Goal: Task Accomplishment & Management: Use online tool/utility

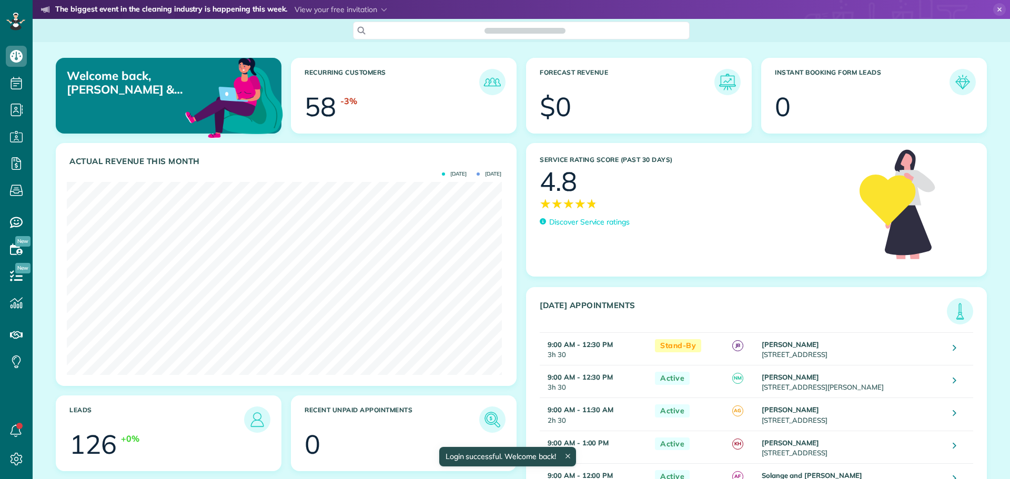
scroll to position [193, 434]
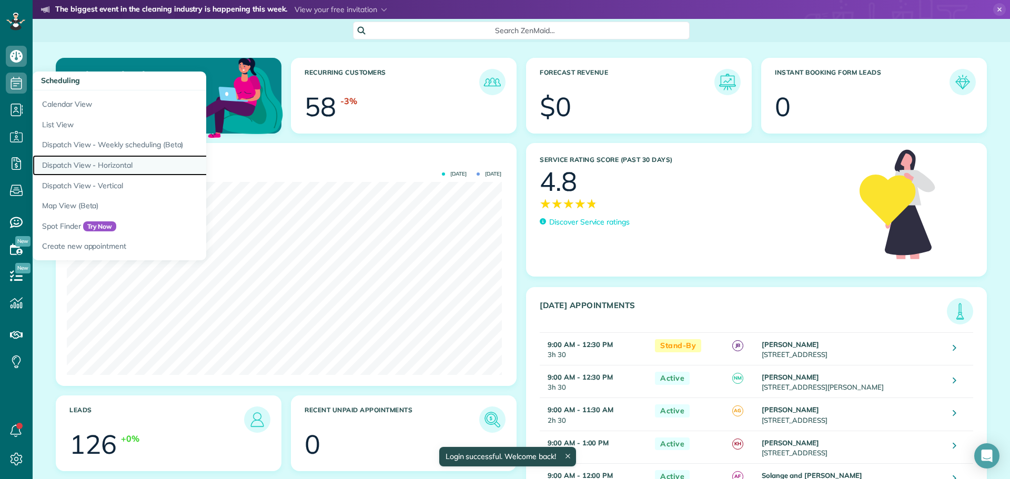
click at [130, 167] on link "Dispatch View - Horizontal" at bounding box center [164, 165] width 263 height 21
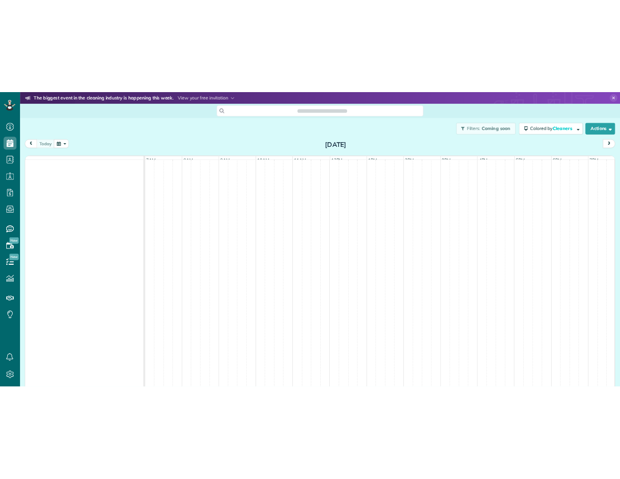
scroll to position [5, 5]
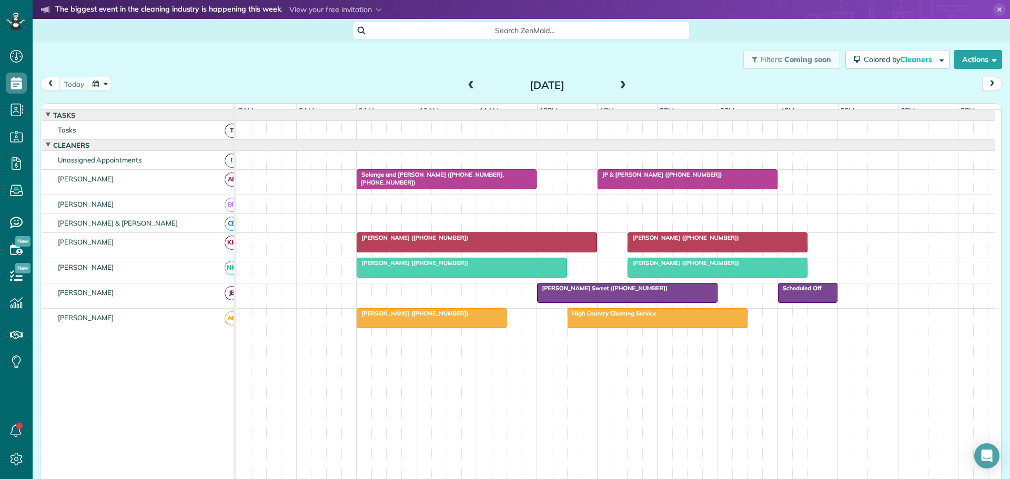
click at [993, 7] on icon at bounding box center [999, 9] width 13 height 13
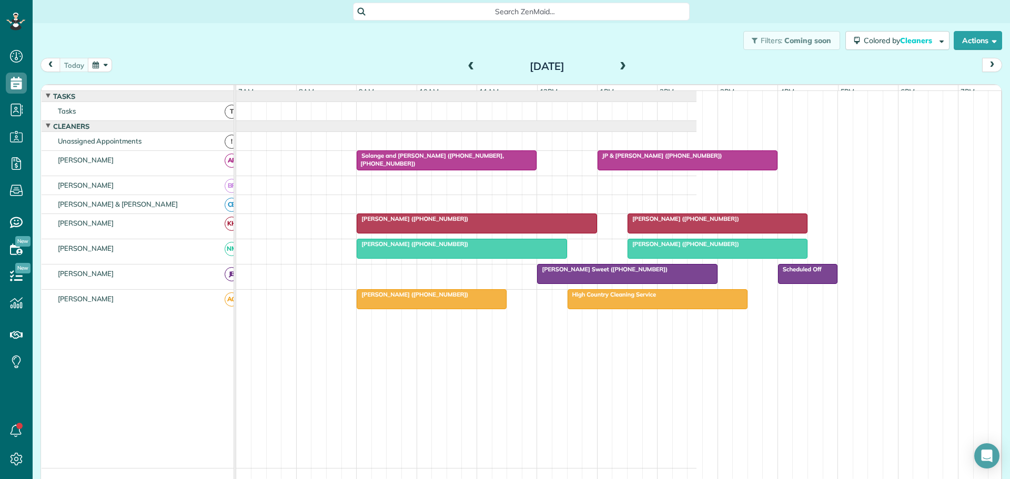
scroll to position [479, 33]
click at [959, 42] on button "Actions" at bounding box center [977, 40] width 48 height 19
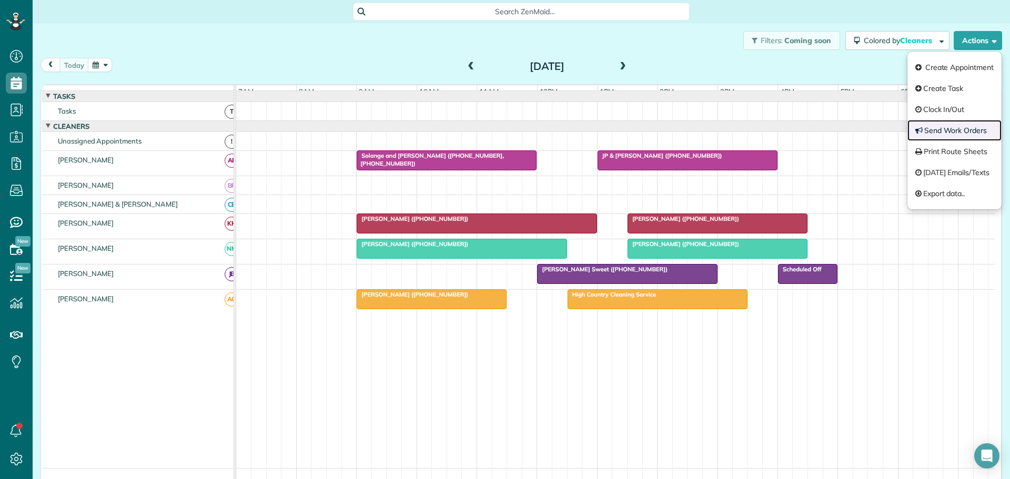
click at [949, 128] on link "Send Work Orders" at bounding box center [954, 130] width 94 height 21
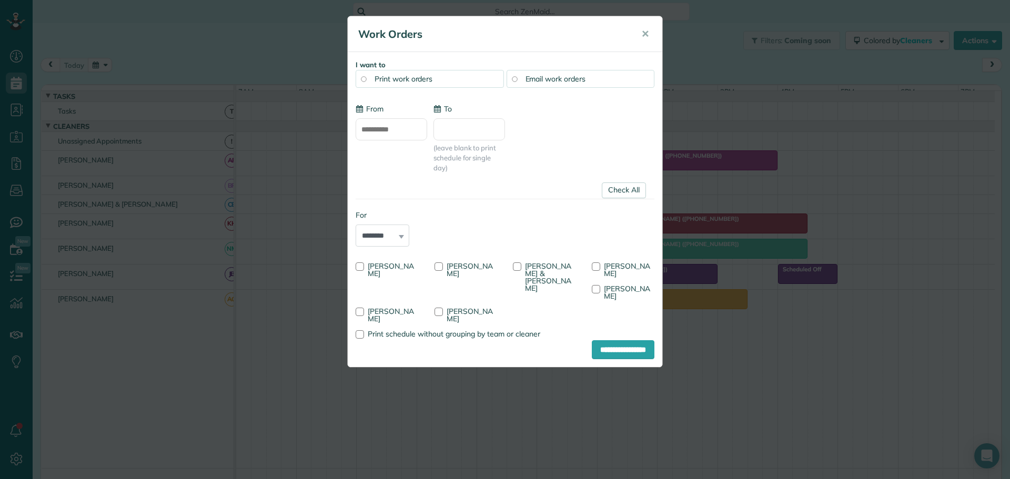
type input "**********"
click at [361, 263] on div at bounding box center [359, 266] width 8 height 8
click at [437, 265] on div at bounding box center [438, 266] width 8 height 8
click at [520, 266] on div at bounding box center [517, 266] width 8 height 8
click at [618, 340] on input "**********" at bounding box center [623, 349] width 63 height 19
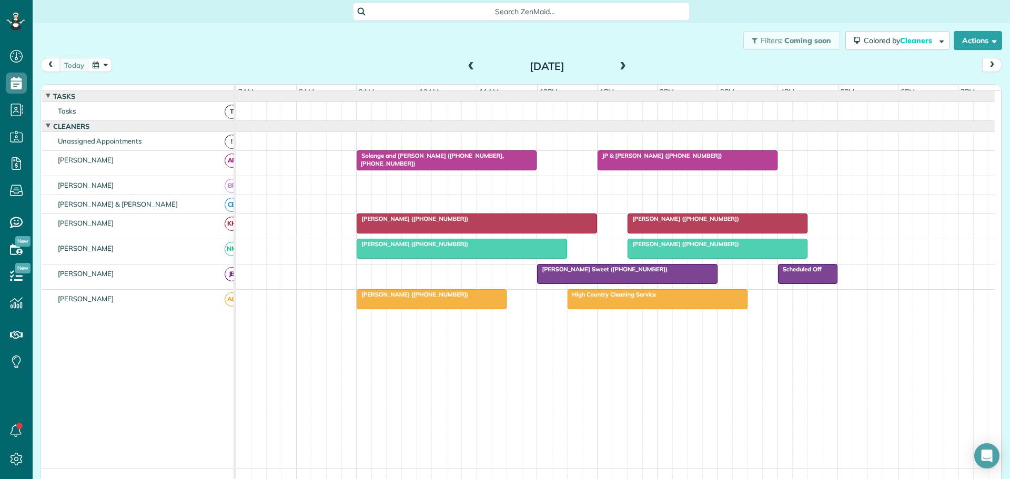
click at [482, 222] on div "[PERSON_NAME] ([PHONE_NUMBER])" at bounding box center [477, 218] width 234 height 7
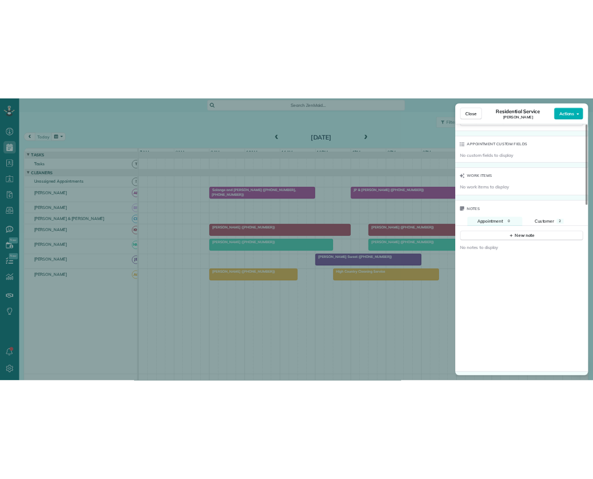
scroll to position [746, 0]
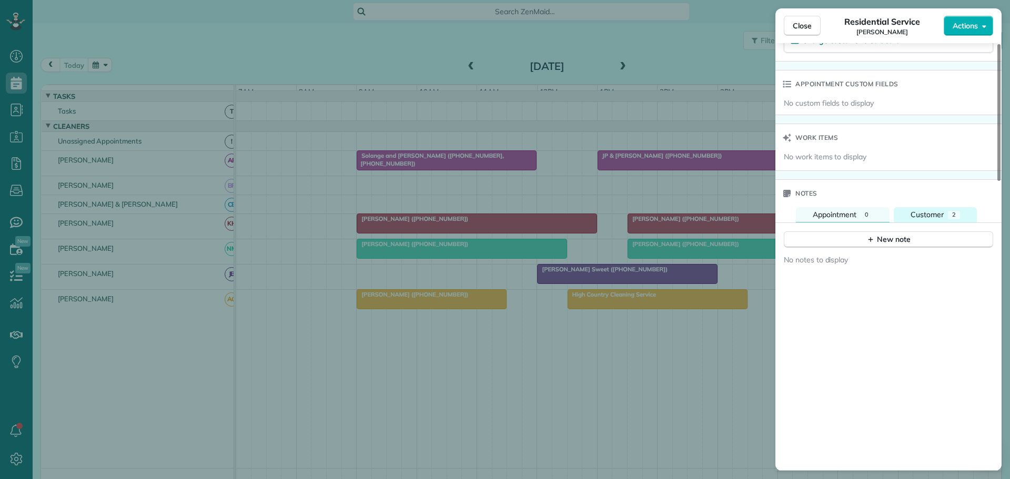
click at [929, 210] on span "Customer" at bounding box center [926, 214] width 33 height 9
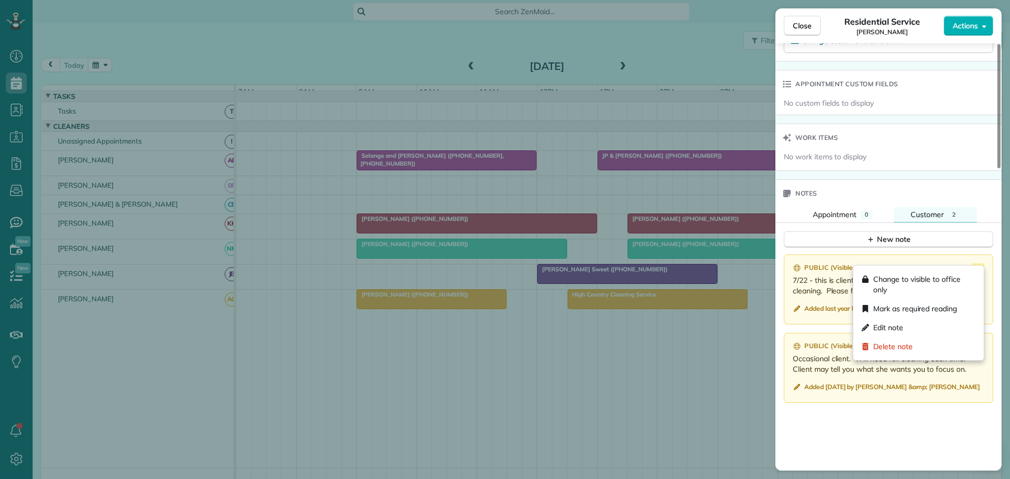
click at [979, 263] on icon at bounding box center [977, 269] width 13 height 13
click at [896, 347] on span "Delete note" at bounding box center [892, 346] width 39 height 11
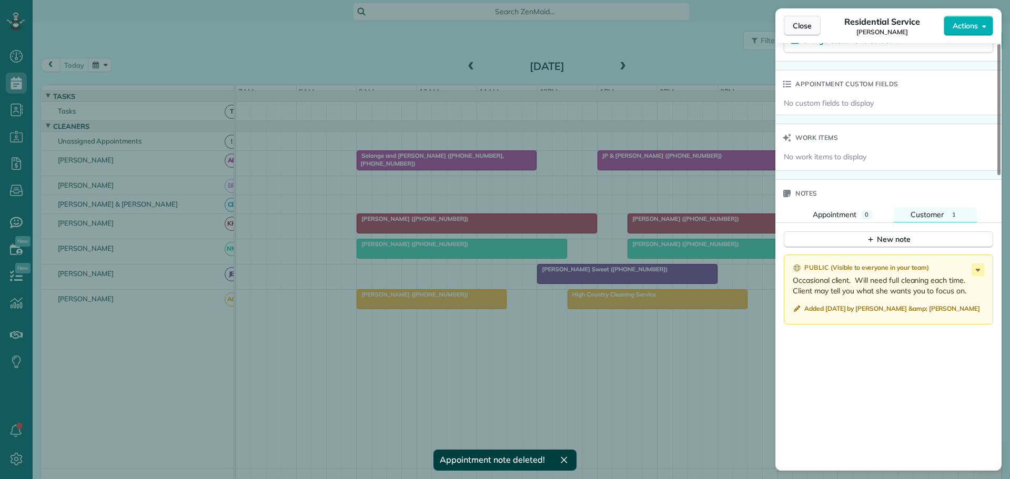
click at [806, 23] on span "Close" at bounding box center [801, 26] width 19 height 11
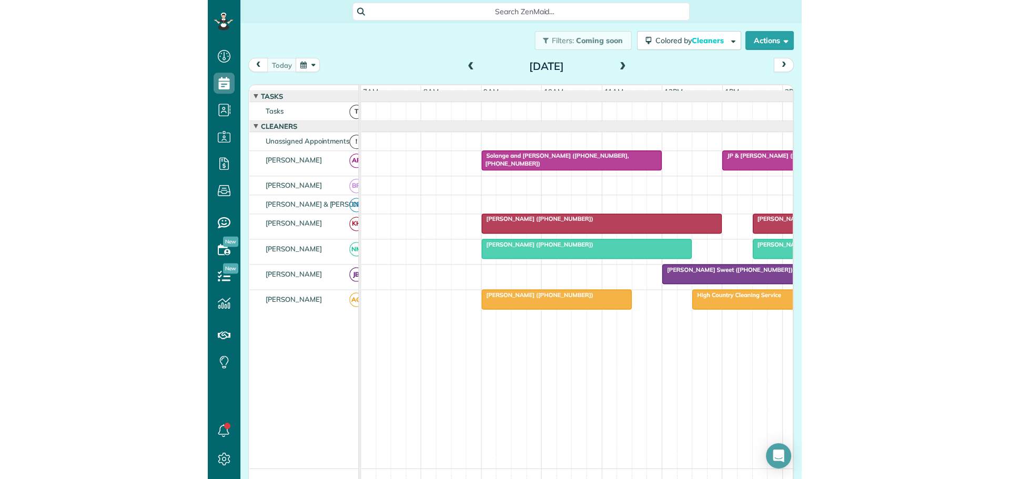
scroll to position [479, 33]
